Goal: Use online tool/utility: Utilize a website feature to perform a specific function

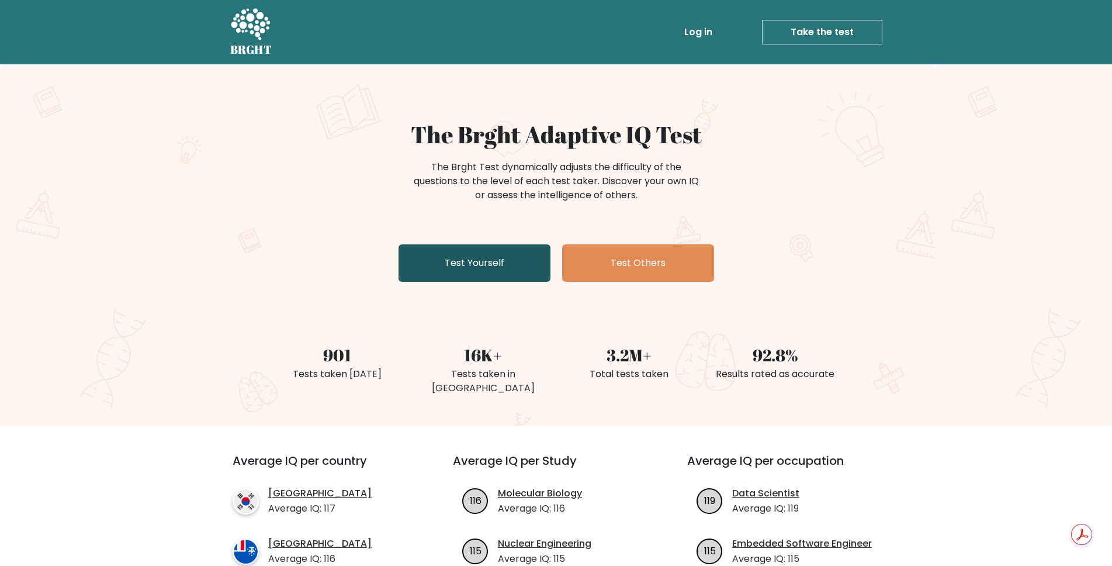
click at [471, 263] on link "Test Yourself" at bounding box center [475, 262] width 152 height 37
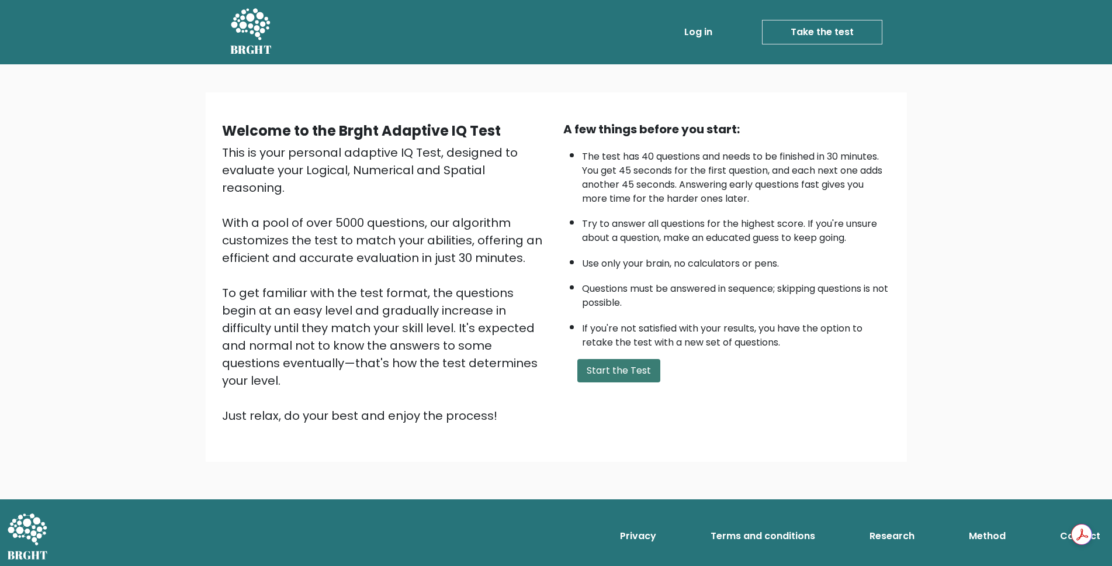
click at [637, 369] on button "Start the Test" at bounding box center [618, 370] width 83 height 23
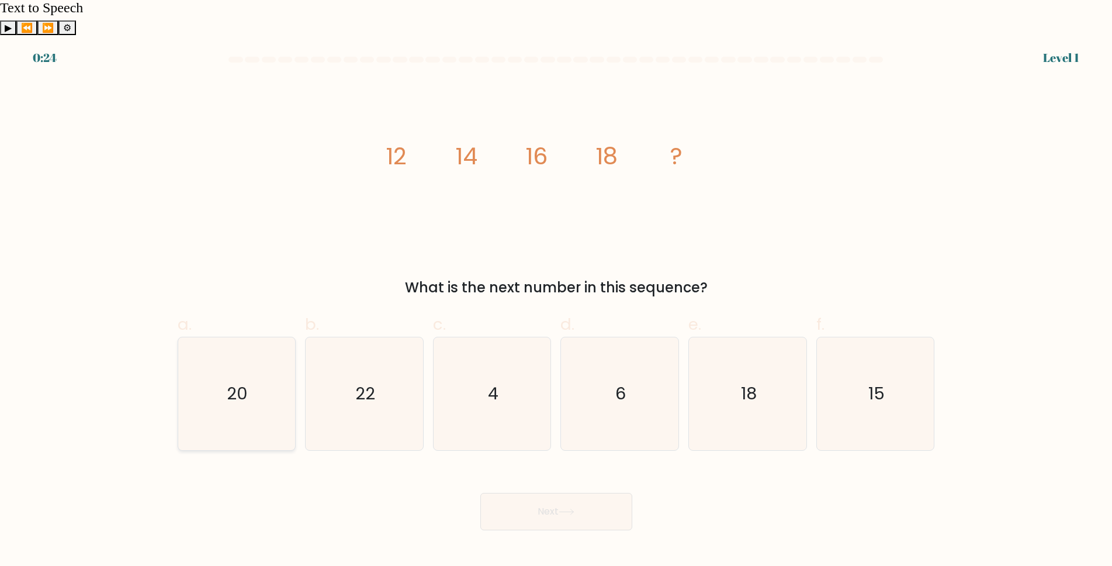
click at [228, 382] on text "20" at bounding box center [237, 393] width 21 height 23
click at [556, 290] on input "a. 20" at bounding box center [556, 287] width 1 height 8
radio input "true"
click at [590, 493] on button "Next" at bounding box center [556, 511] width 152 height 37
